Goal: Check status: Check status

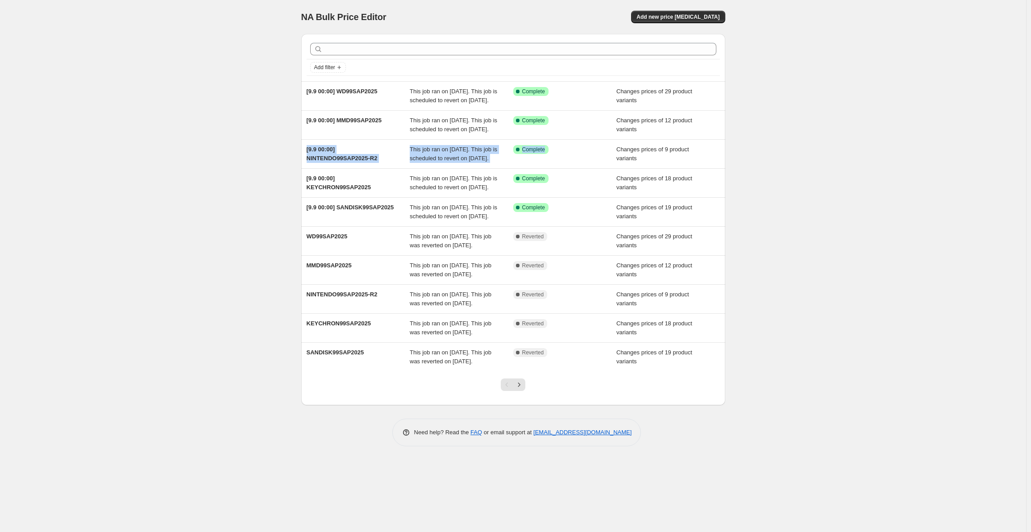
drag, startPoint x: 577, startPoint y: 184, endPoint x: 828, endPoint y: 155, distance: 253.1
click at [829, 155] on div "NA Bulk Price Editor. This page is ready NA Bulk Price Editor Add new price [ME…" at bounding box center [513, 266] width 1027 height 532
click at [824, 171] on div "NA Bulk Price Editor. This page is ready NA Bulk Price Editor Add new price [ME…" at bounding box center [513, 266] width 1027 height 532
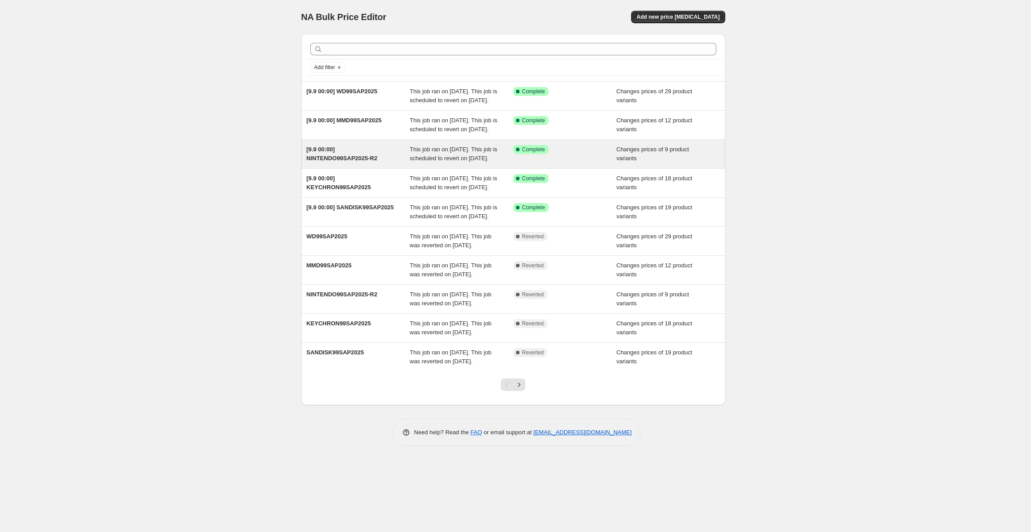
click at [537, 163] on div "Success Complete Complete" at bounding box center [566, 154] width 104 height 18
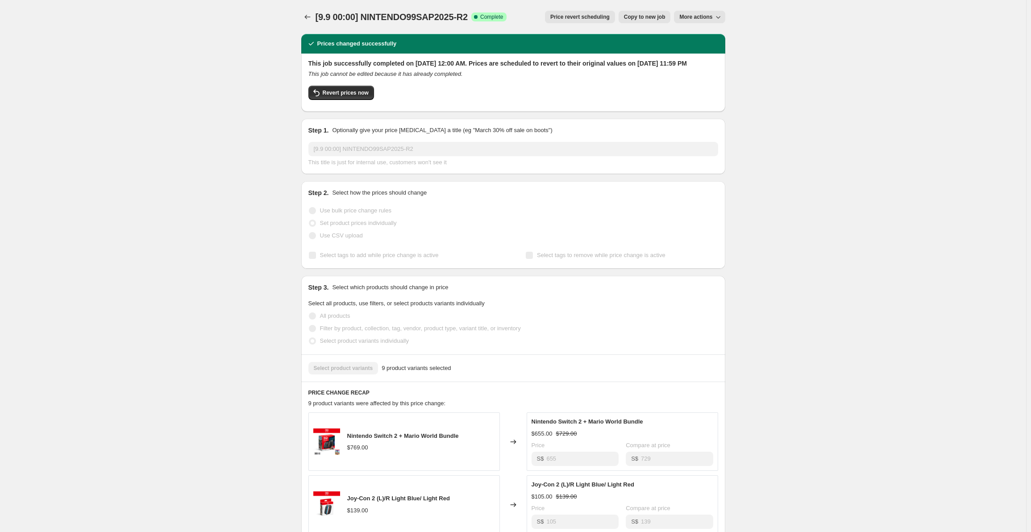
click at [724, 10] on div "[9.9 00:00] NINTENDO99SAP2025-R2. This page is ready [9.9 00:00] NINTENDO99SAP2…" at bounding box center [513, 17] width 424 height 34
click at [720, 14] on icon "button" at bounding box center [718, 17] width 9 height 9
click at [824, 32] on div "[9.9 00:00] NINTENDO99SAP2025-R2. This page is ready [9.9 00:00] NINTENDO99SAP2…" at bounding box center [513, 515] width 1027 height 1030
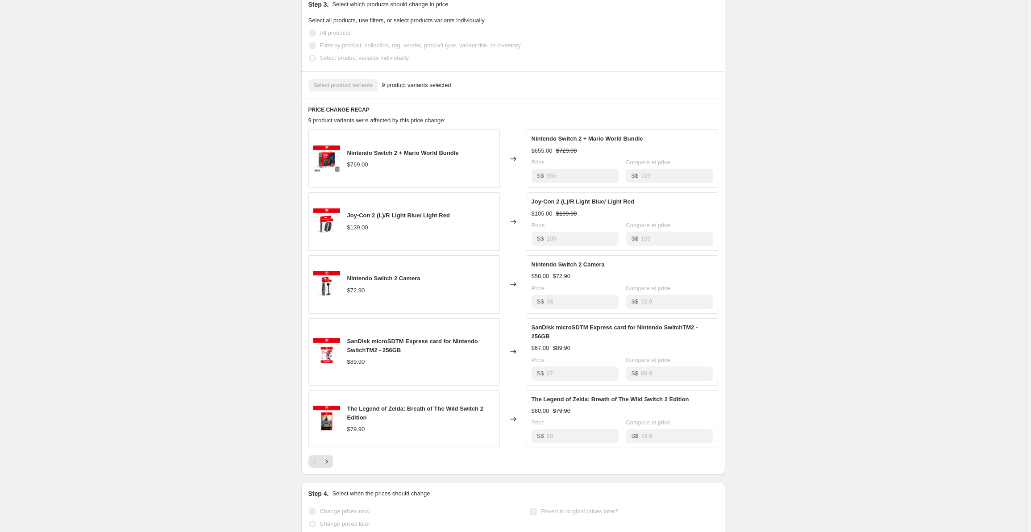
scroll to position [60, 0]
